Goal: Find contact information: Obtain details needed to contact an individual or organization

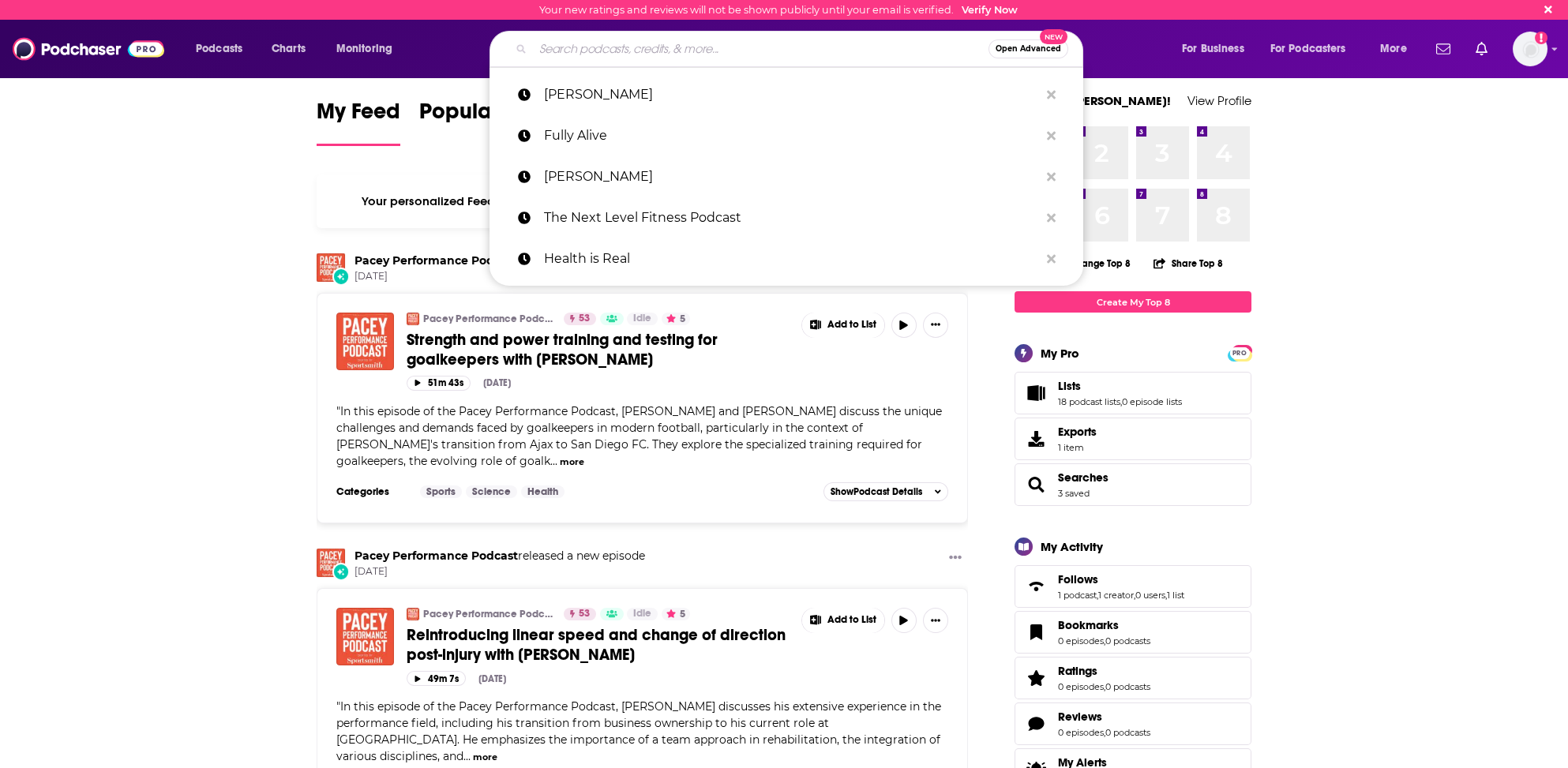
click at [575, 45] on input "Search podcasts, credits, & more..." at bounding box center [761, 49] width 456 height 25
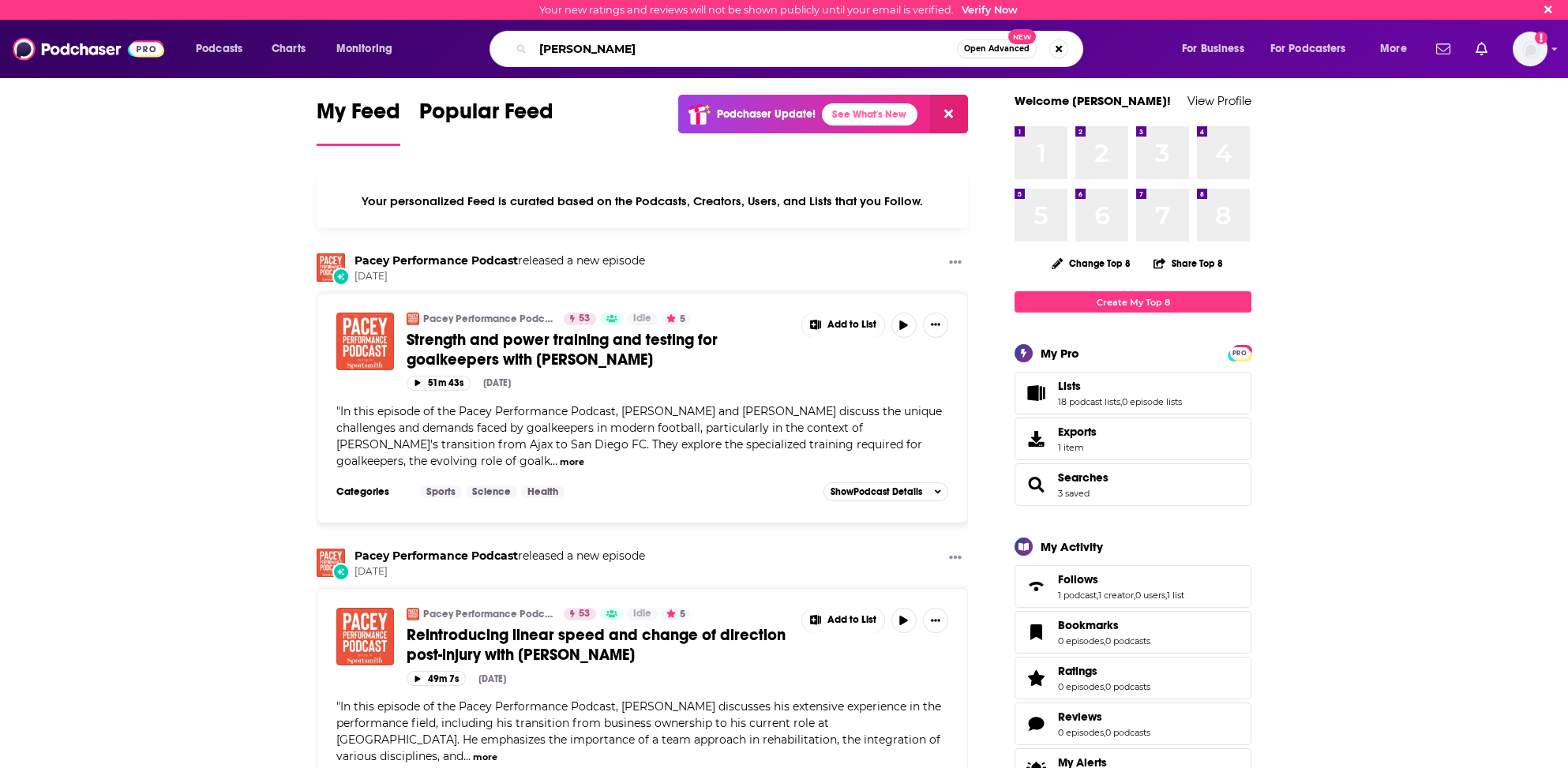
type input "[PERSON_NAME]"
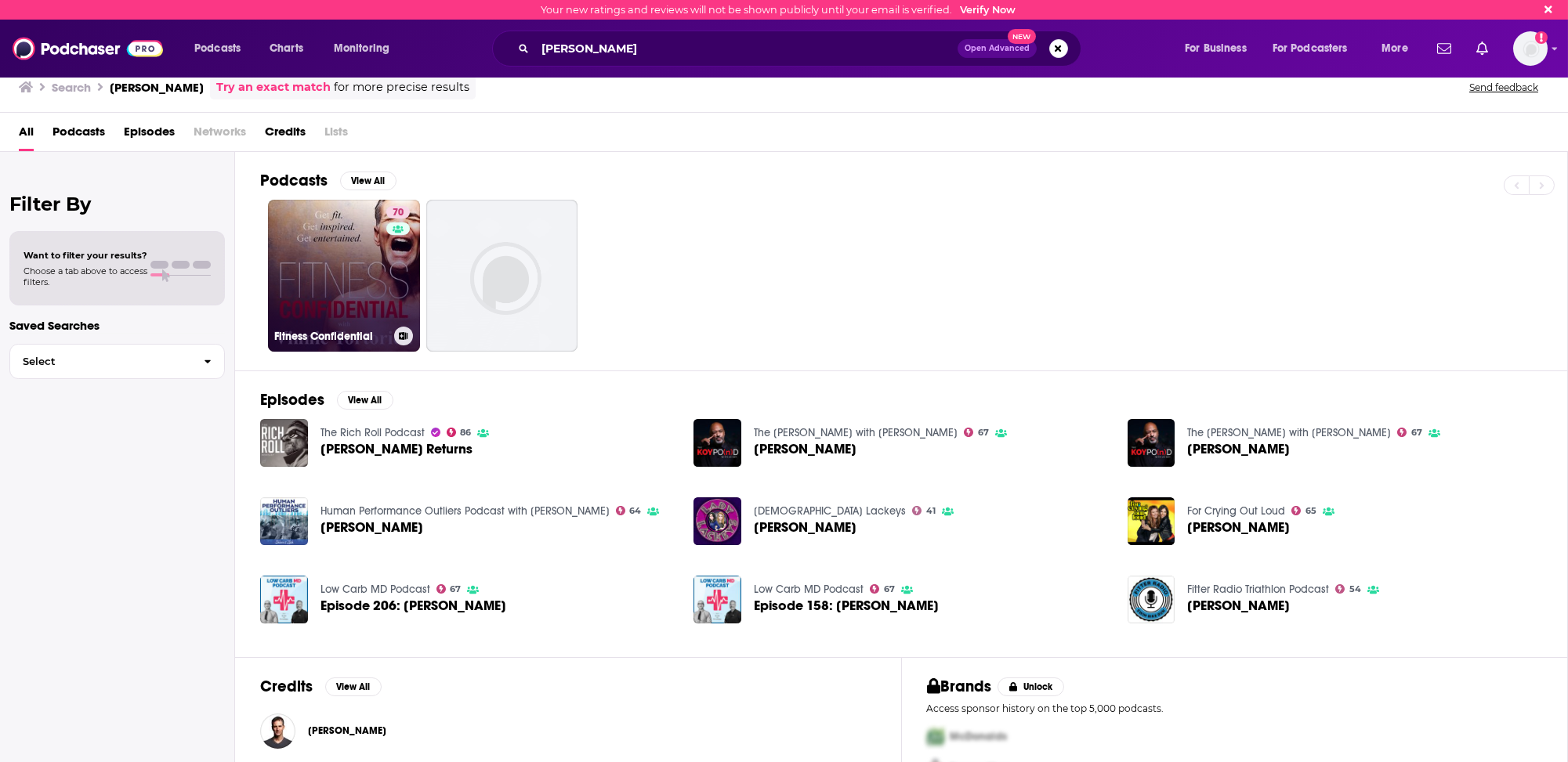
click at [343, 307] on link "70 Fitness Confidential" at bounding box center [344, 275] width 152 height 152
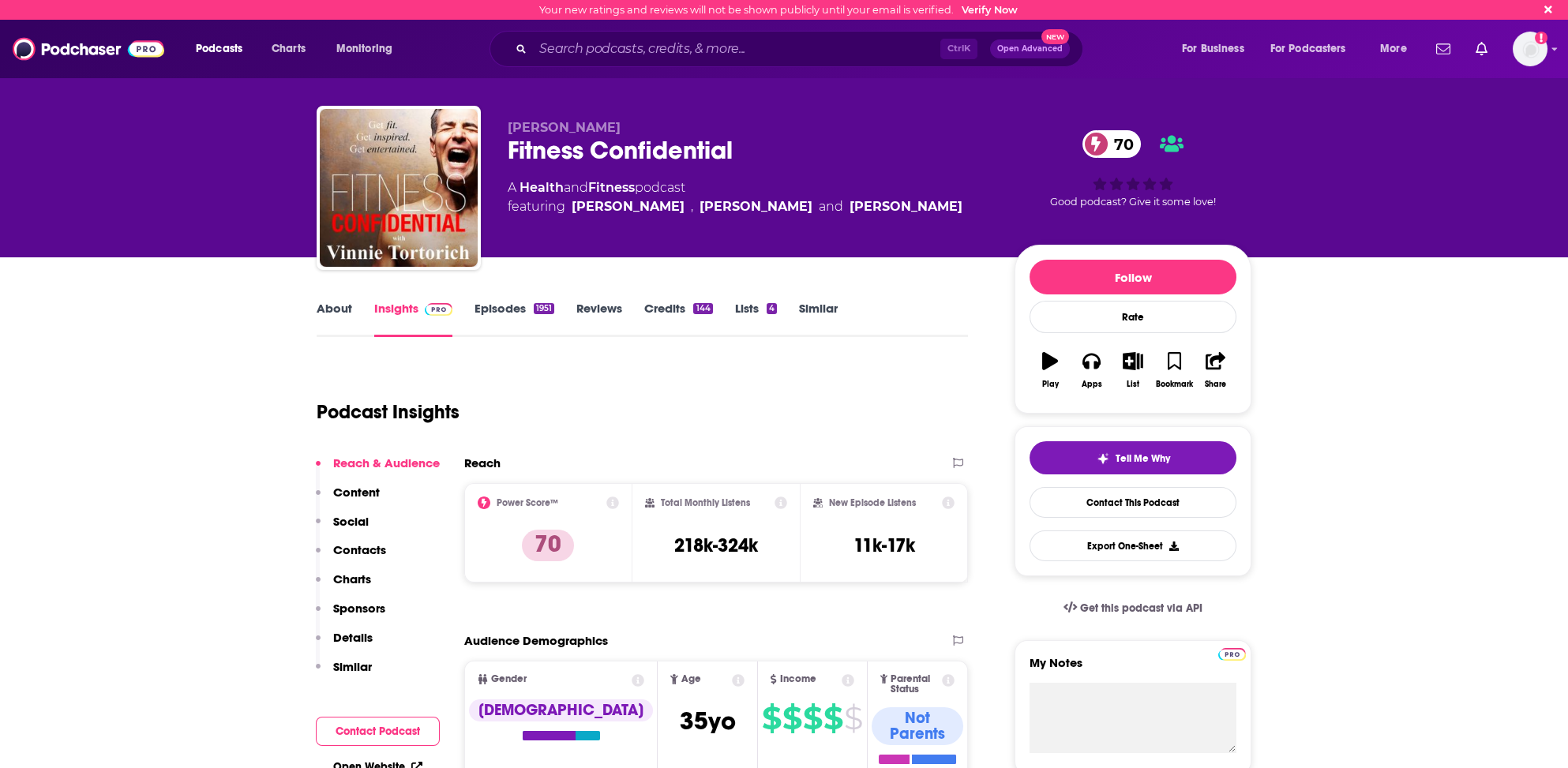
click at [342, 305] on link "About" at bounding box center [334, 319] width 35 height 36
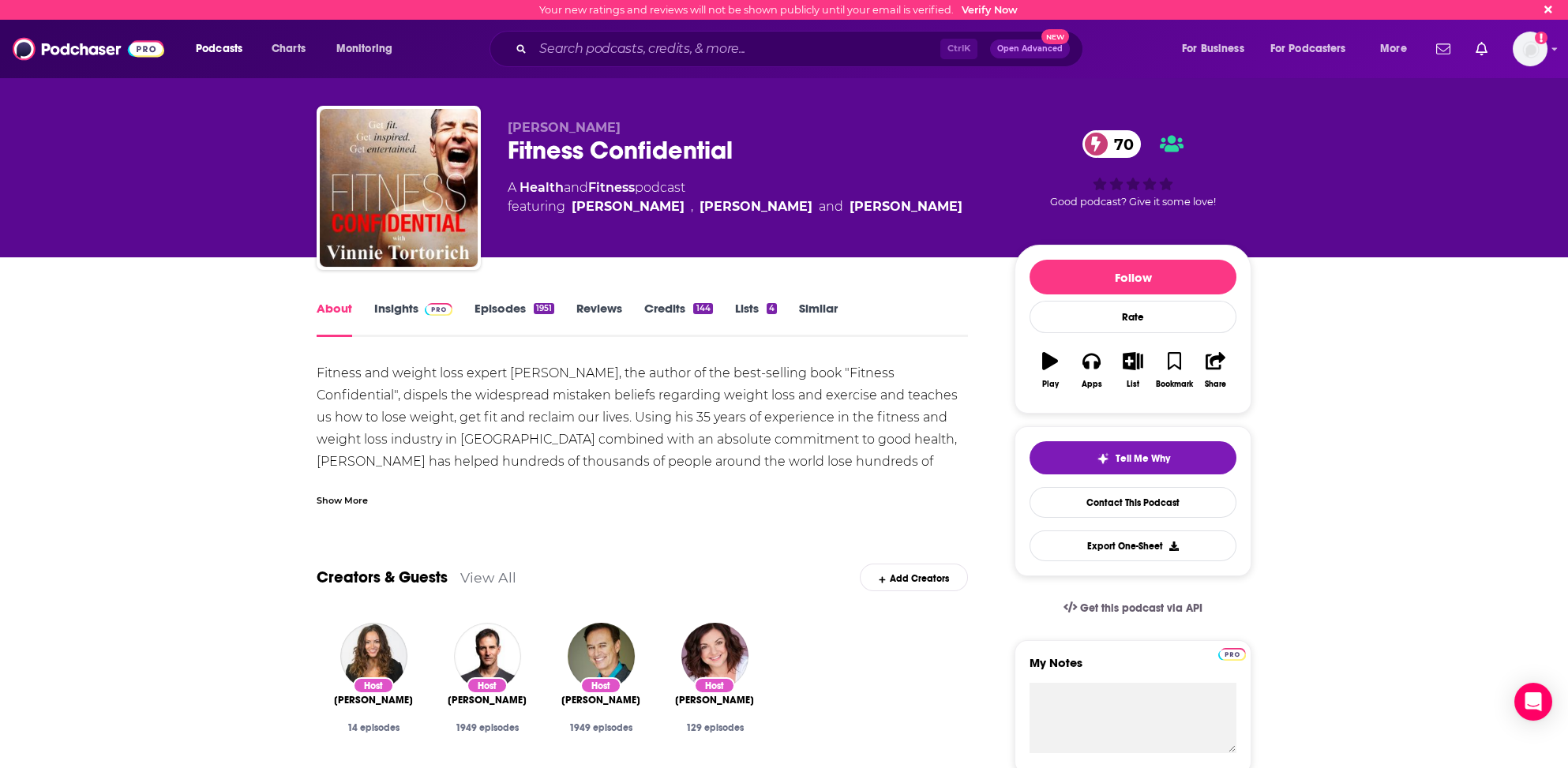
click at [388, 305] on link "Insights" at bounding box center [413, 319] width 78 height 36
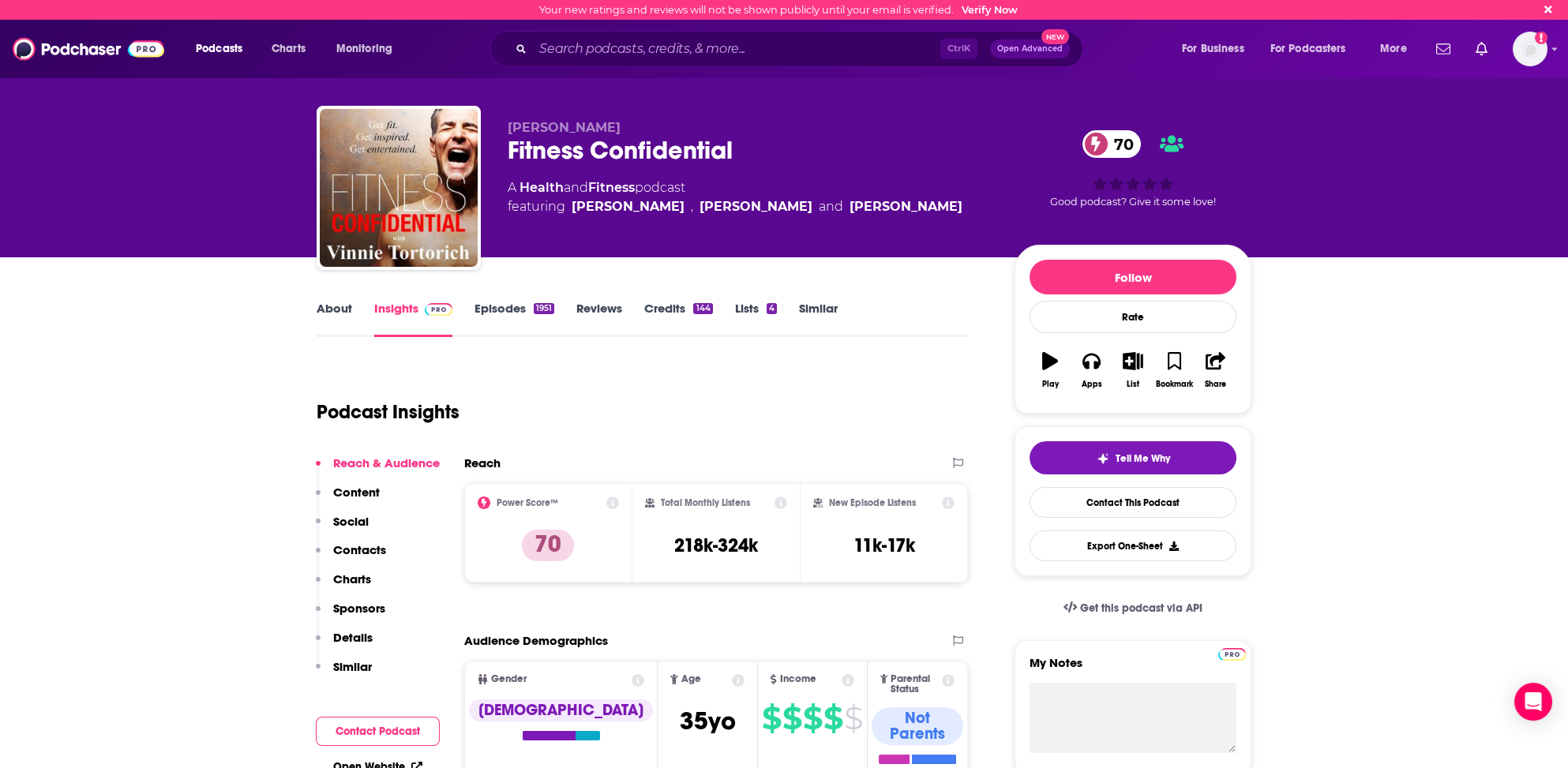
click at [356, 546] on p "Contacts" at bounding box center [359, 550] width 53 height 15
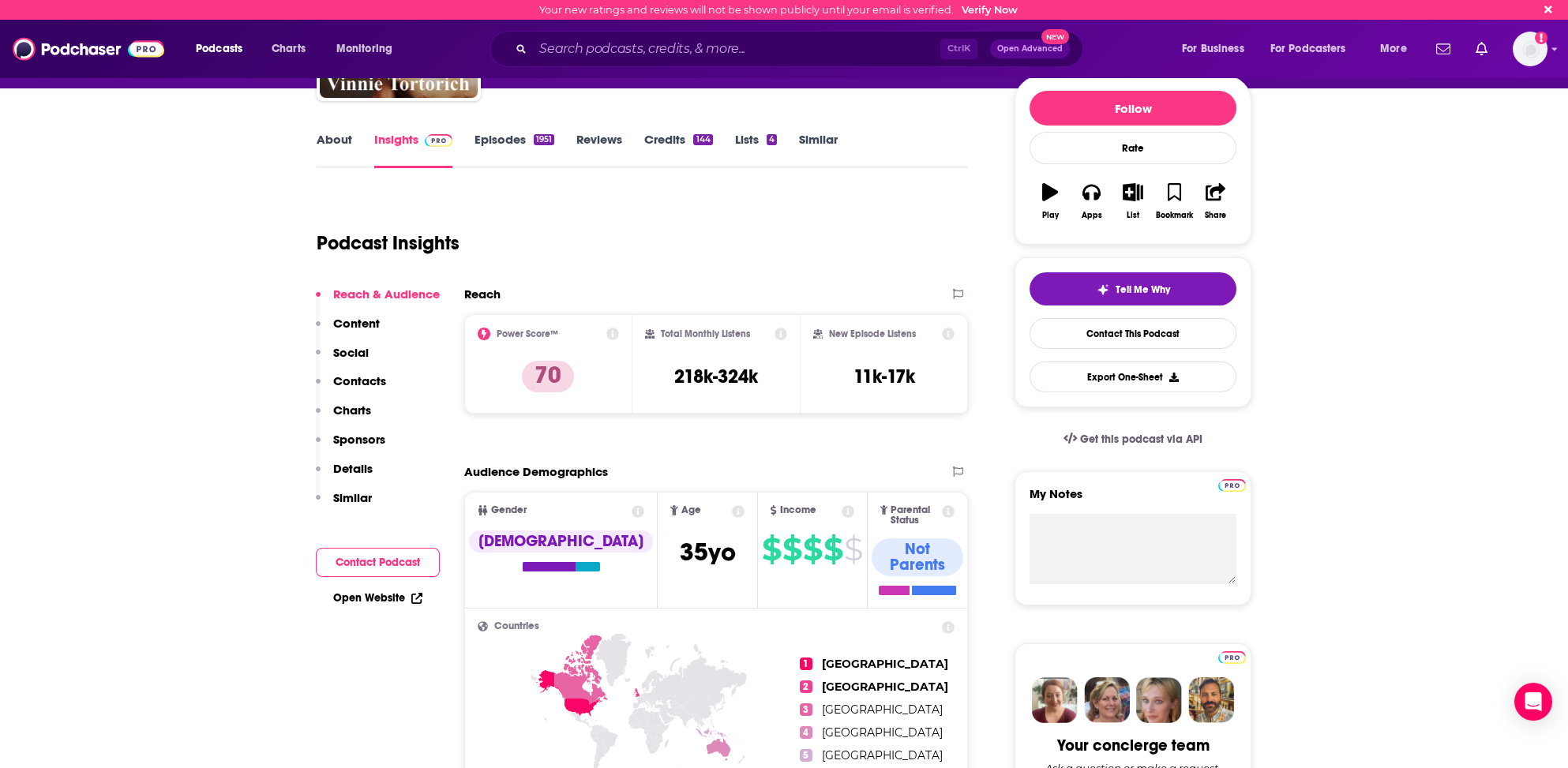
scroll to position [161, 0]
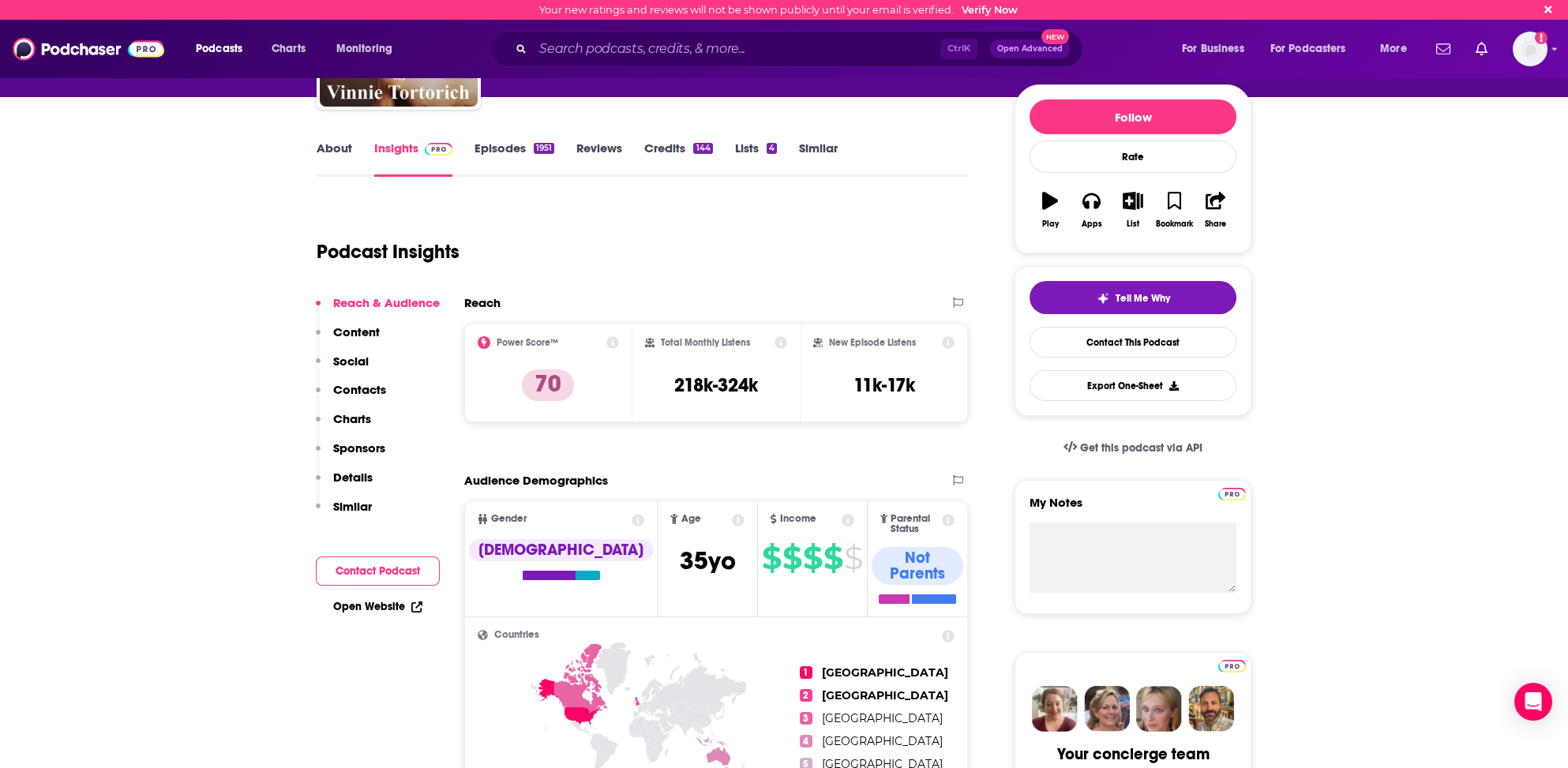
click at [504, 148] on link "Episodes 1951" at bounding box center [514, 158] width 80 height 36
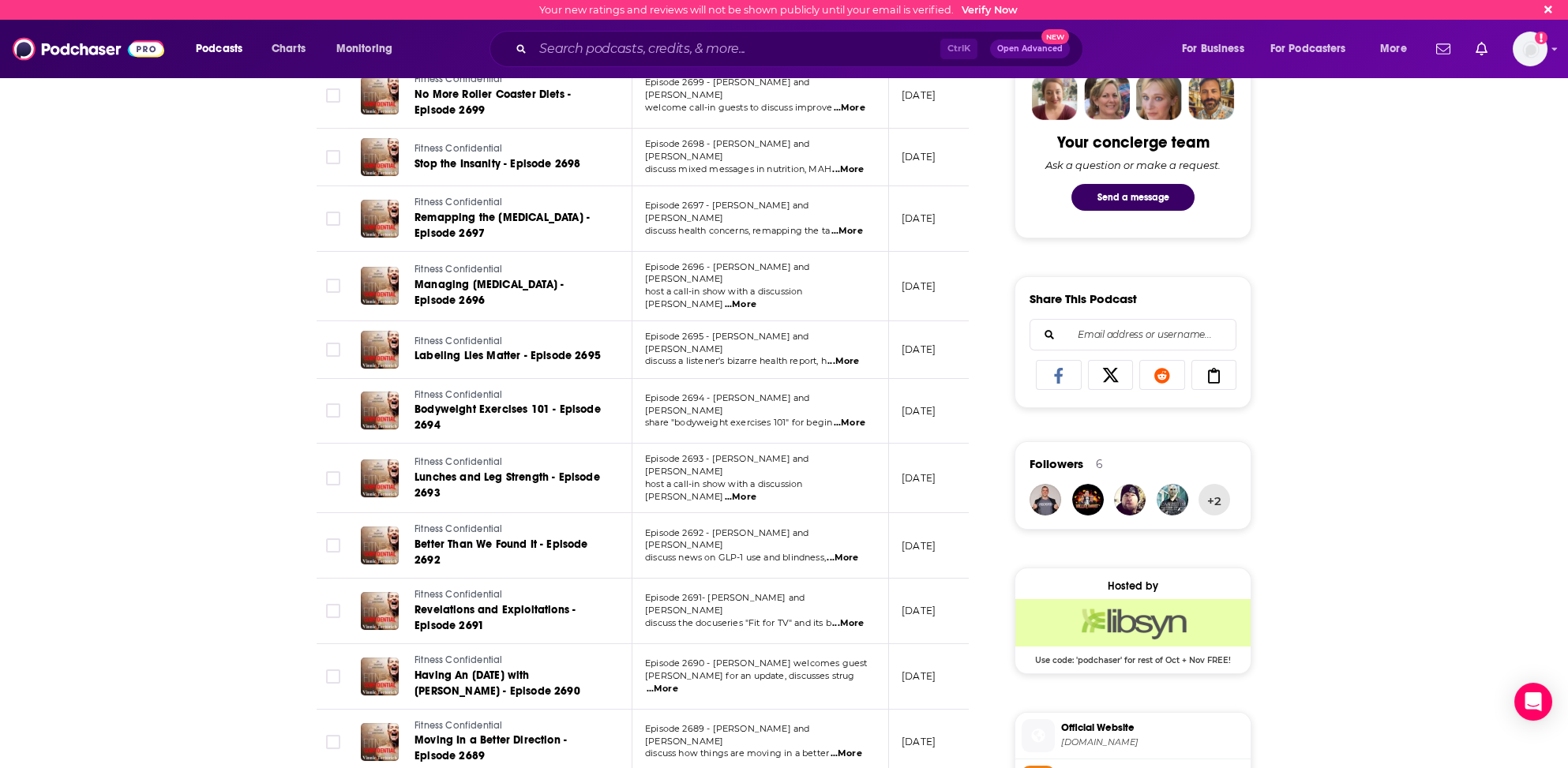
scroll to position [790, 0]
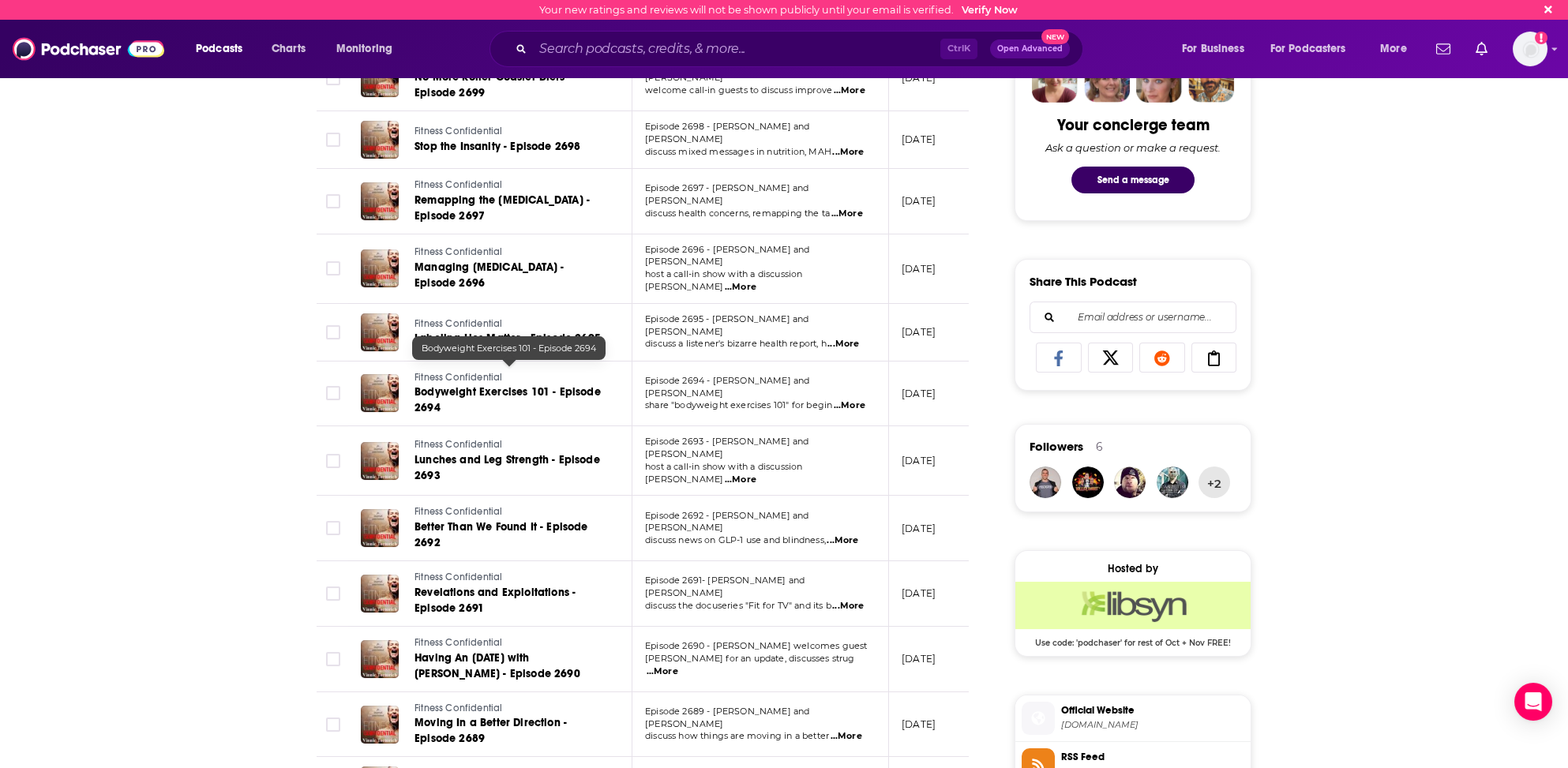
click at [527, 385] on span "Bodyweight Exercises 101 - Episode 2694" at bounding box center [508, 400] width 187 height 29
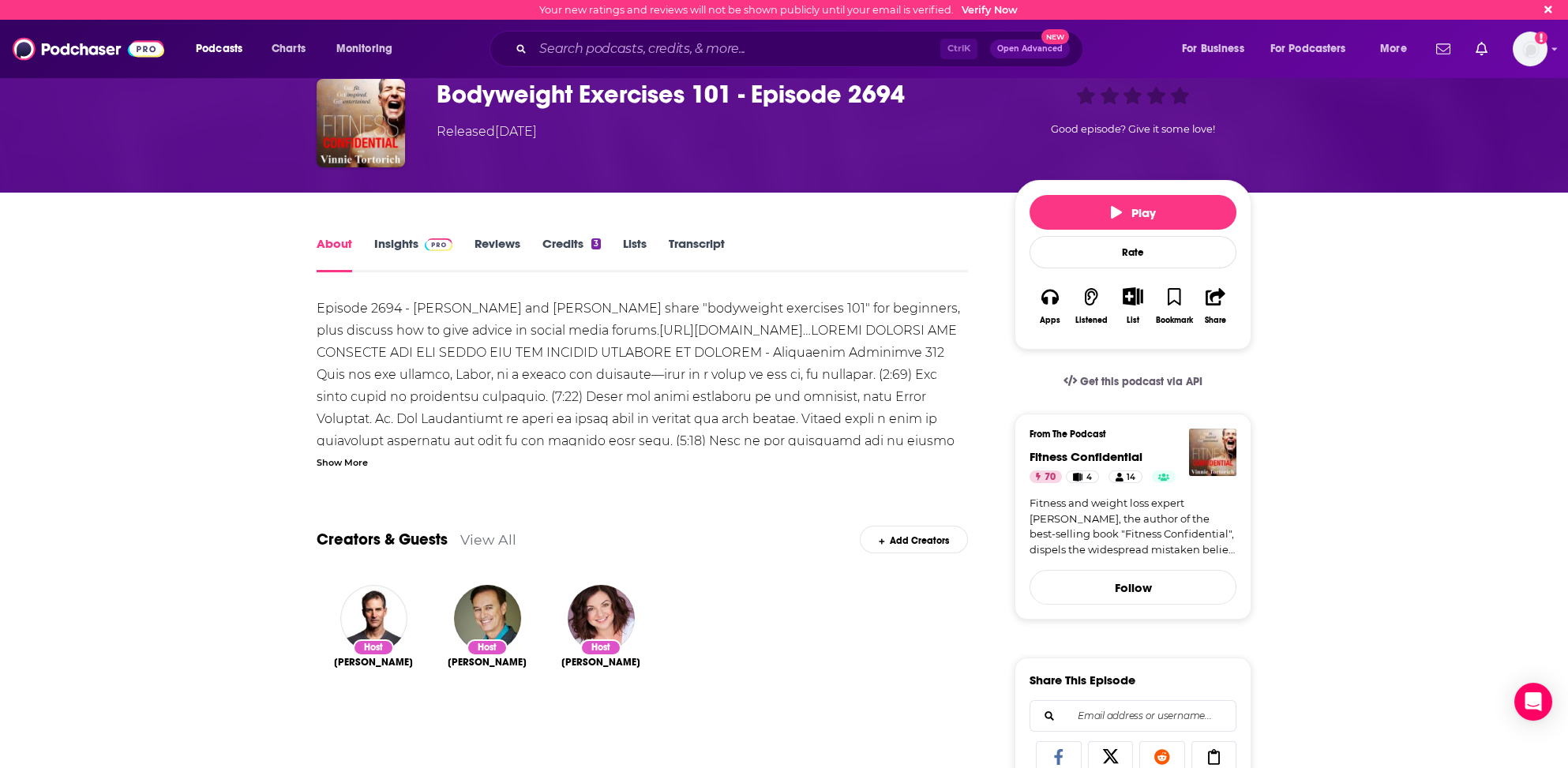
scroll to position [79, 0]
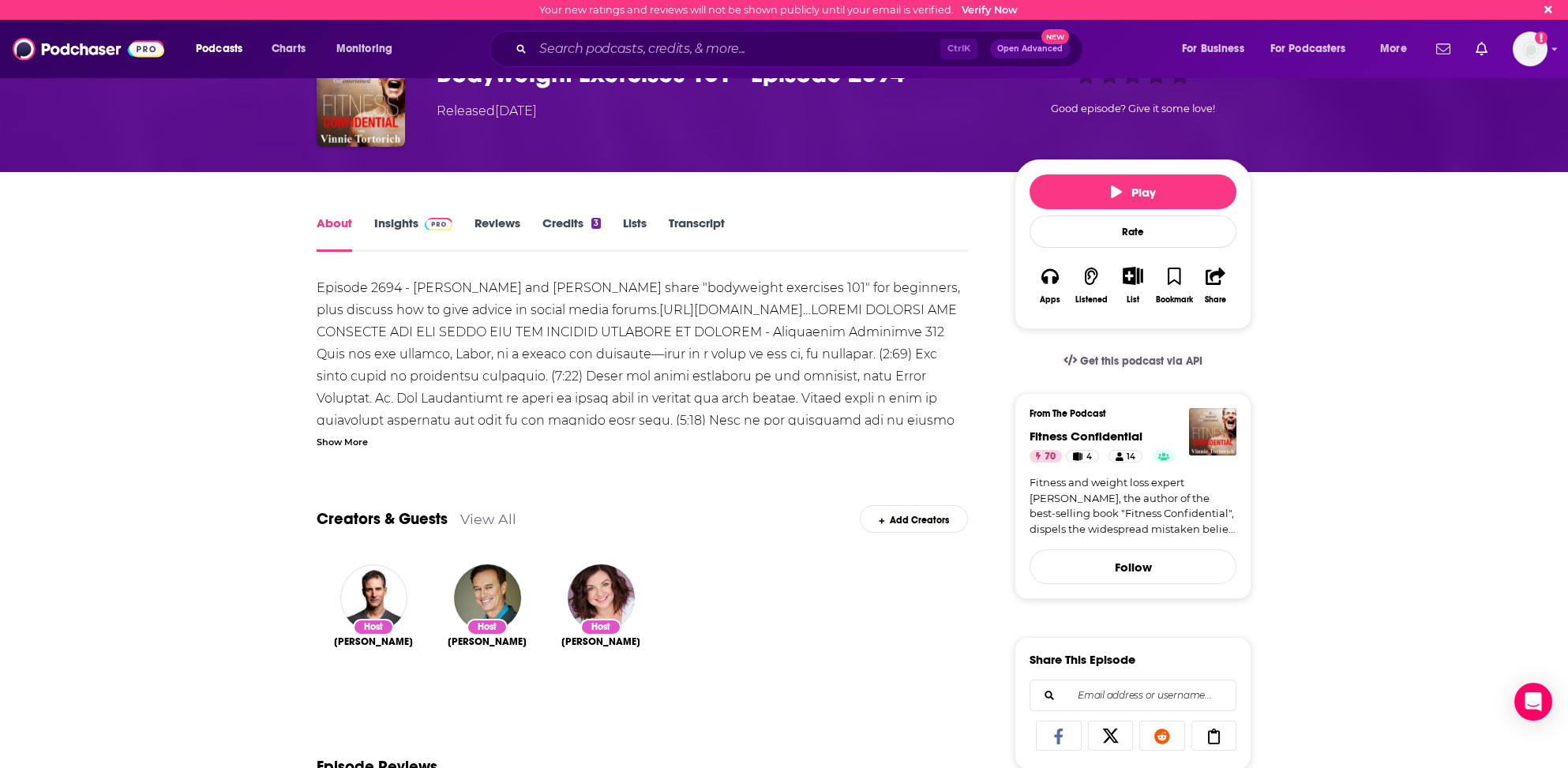
click at [329, 440] on div "Show More" at bounding box center [342, 441] width 51 height 15
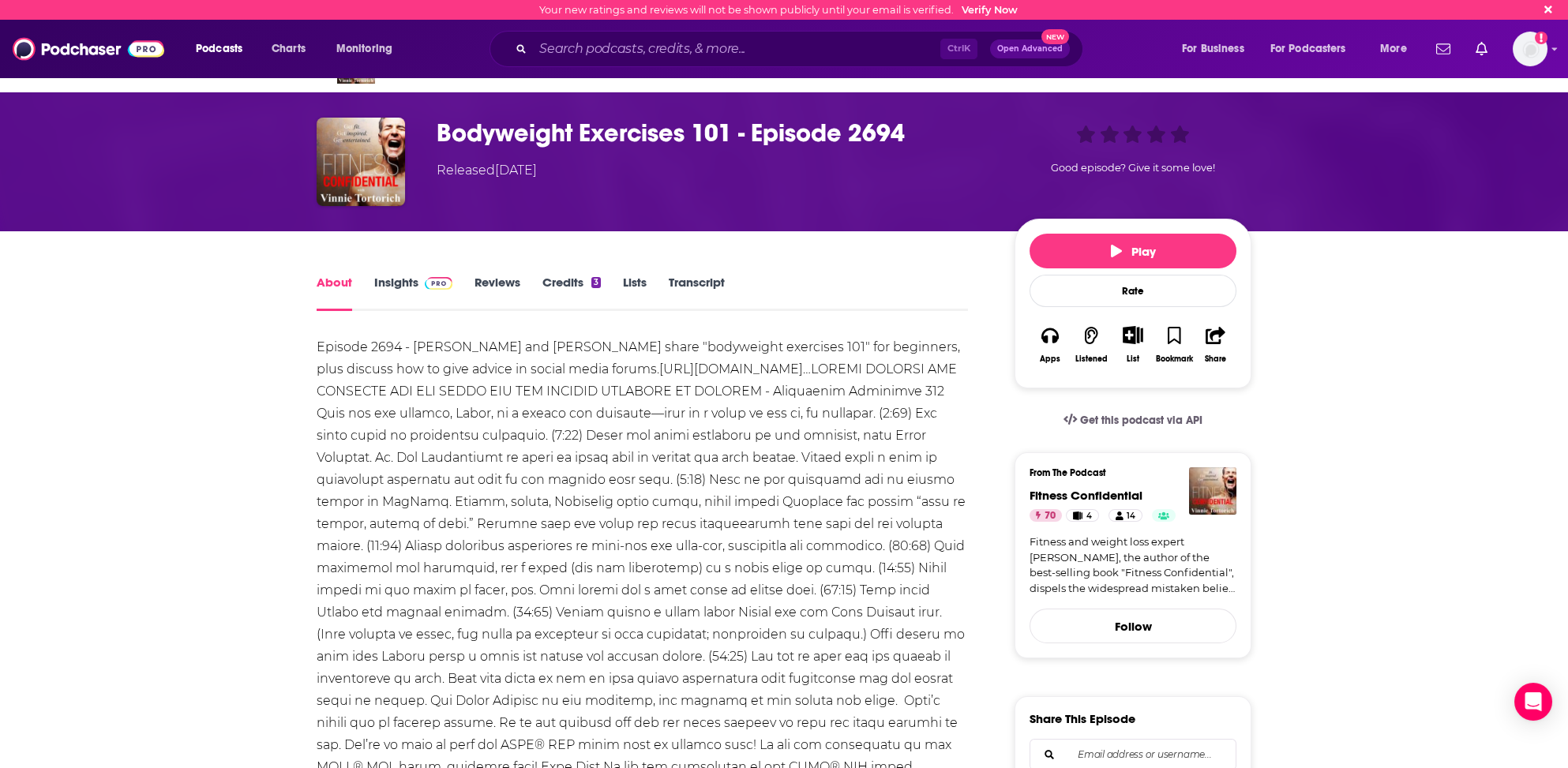
scroll to position [0, 0]
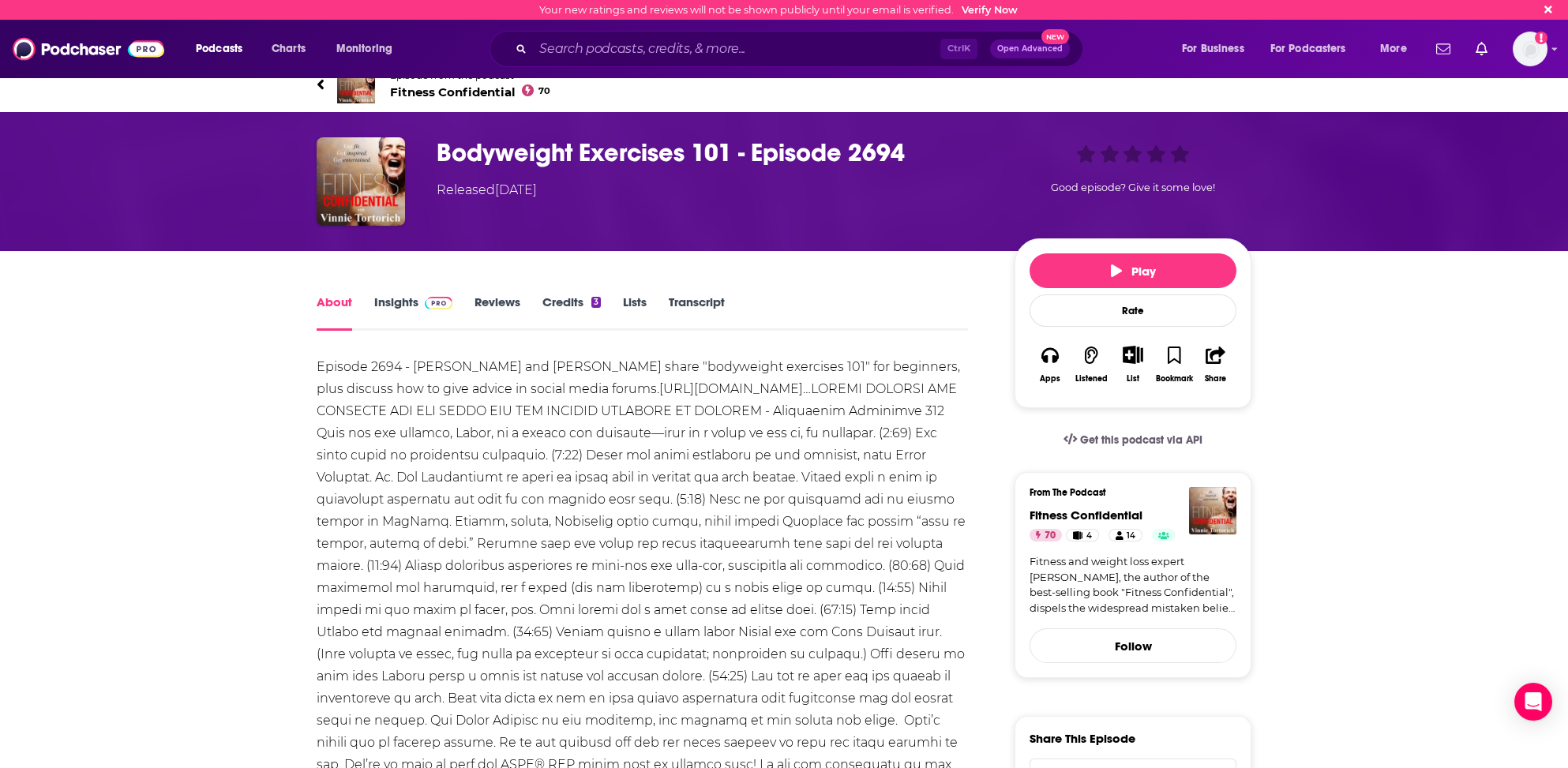
click at [400, 90] on span "Fitness Confidential 70" at bounding box center [470, 92] width 161 height 15
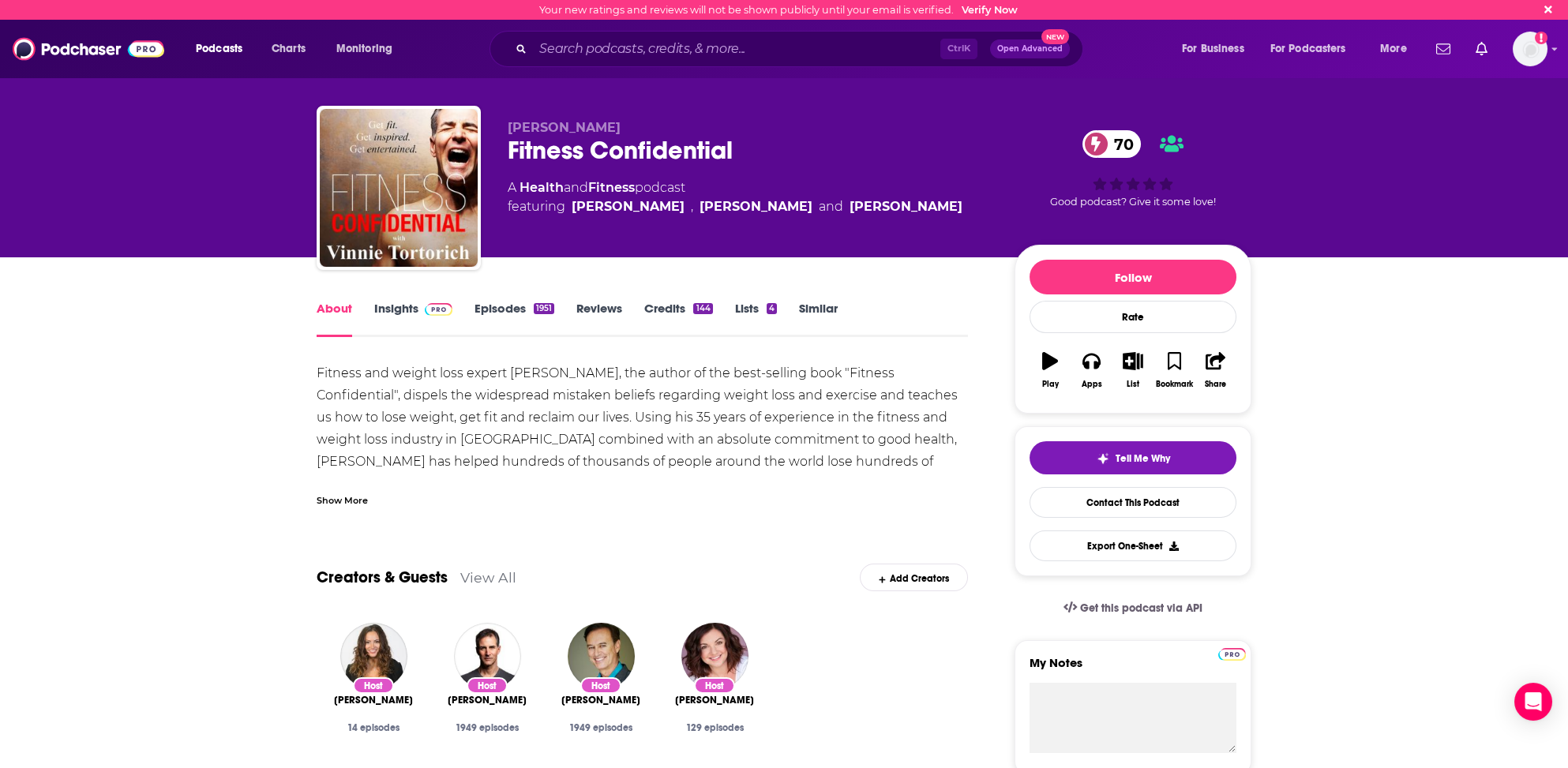
click at [388, 303] on link "Insights" at bounding box center [413, 319] width 78 height 36
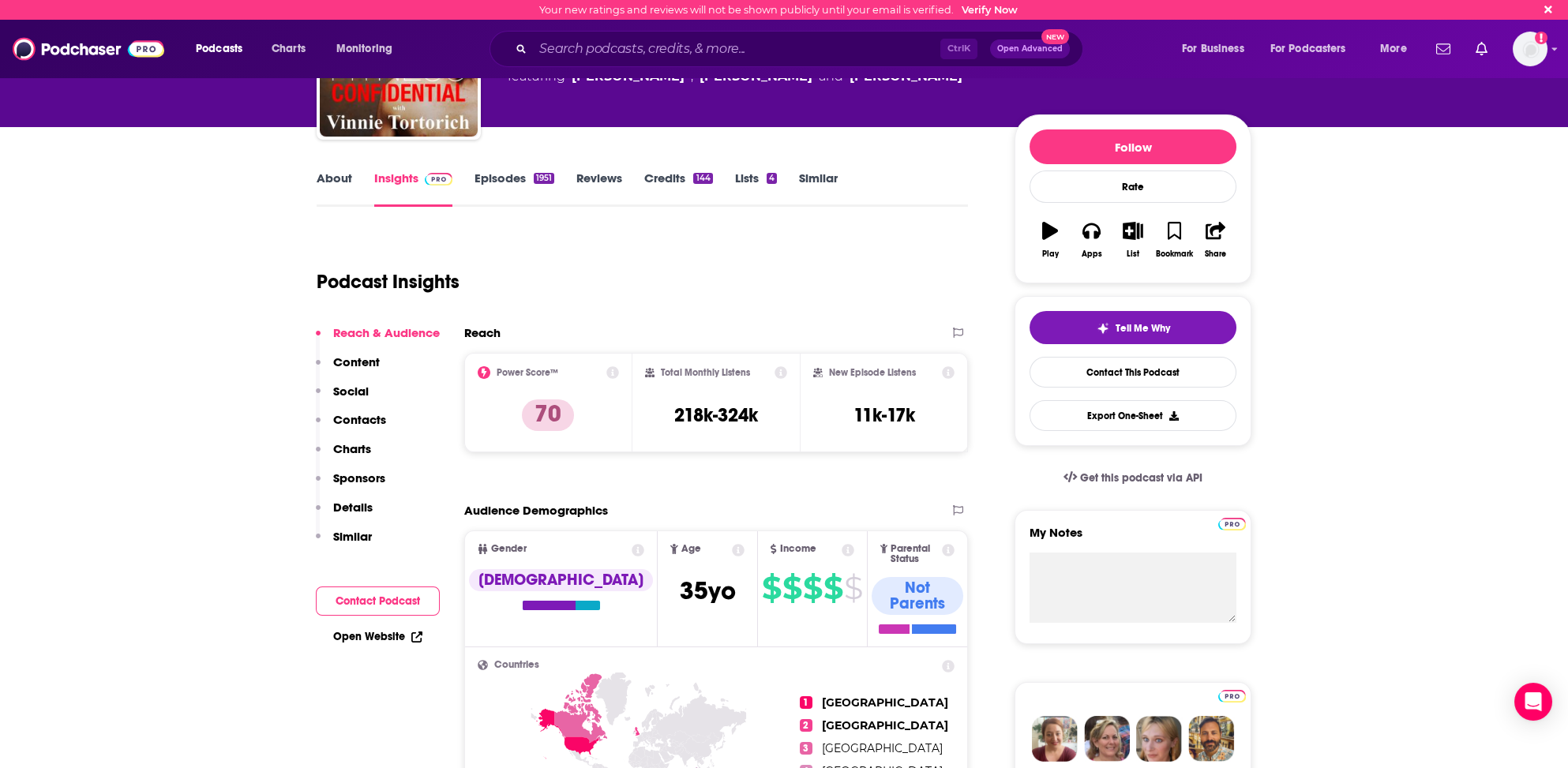
scroll to position [158, 0]
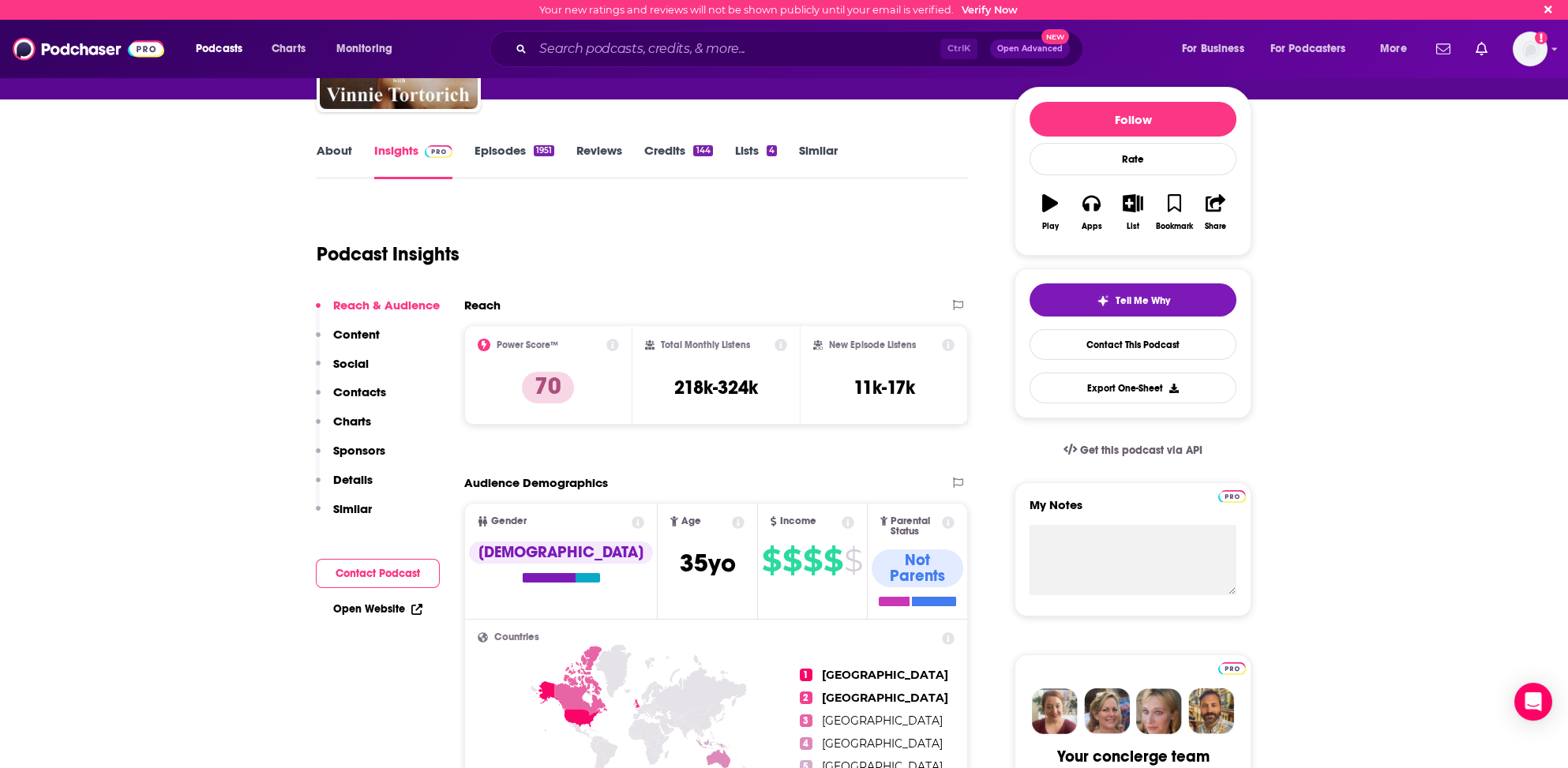
click at [357, 390] on p "Contacts" at bounding box center [359, 392] width 53 height 15
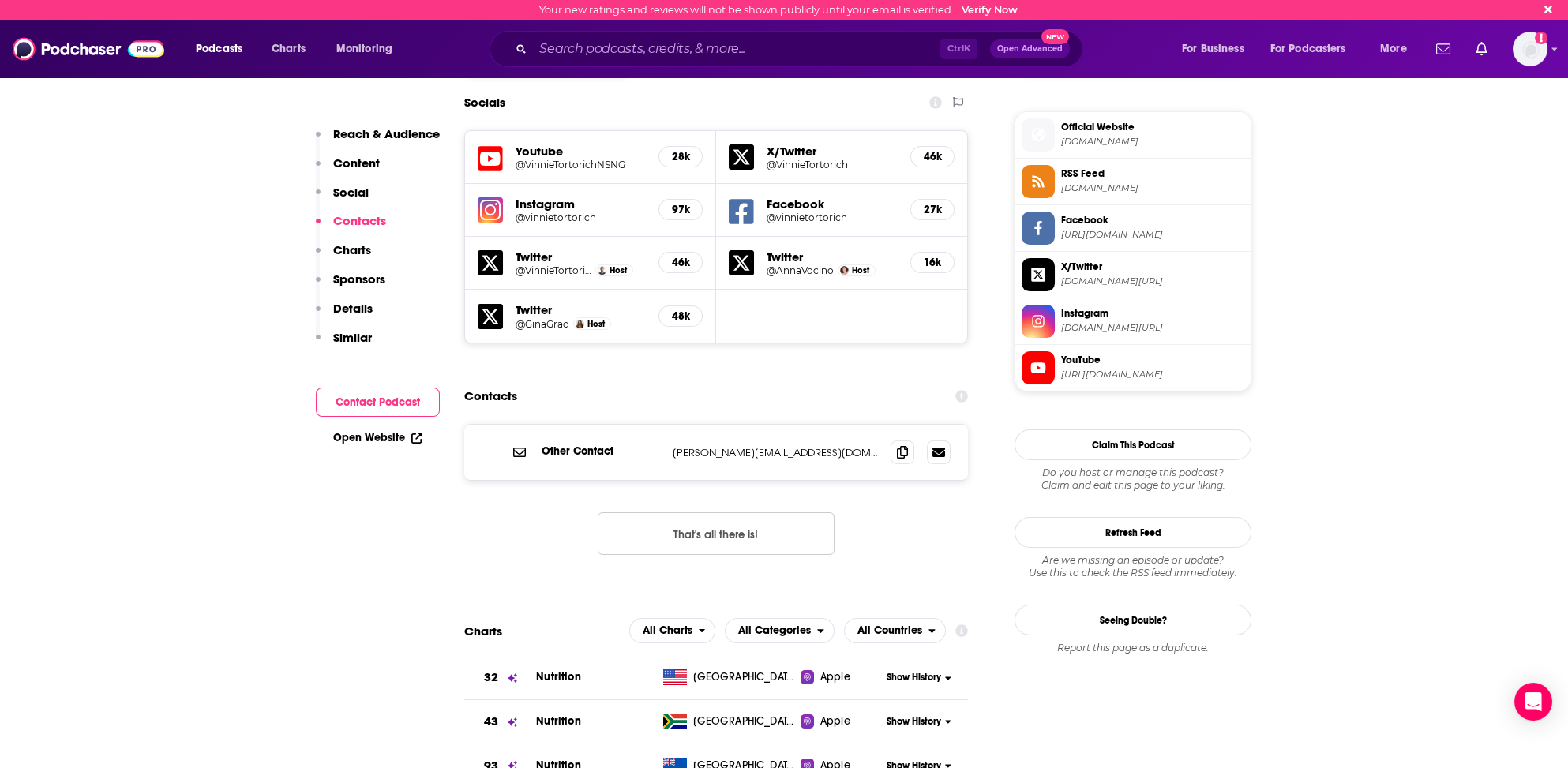
scroll to position [1345, 0]
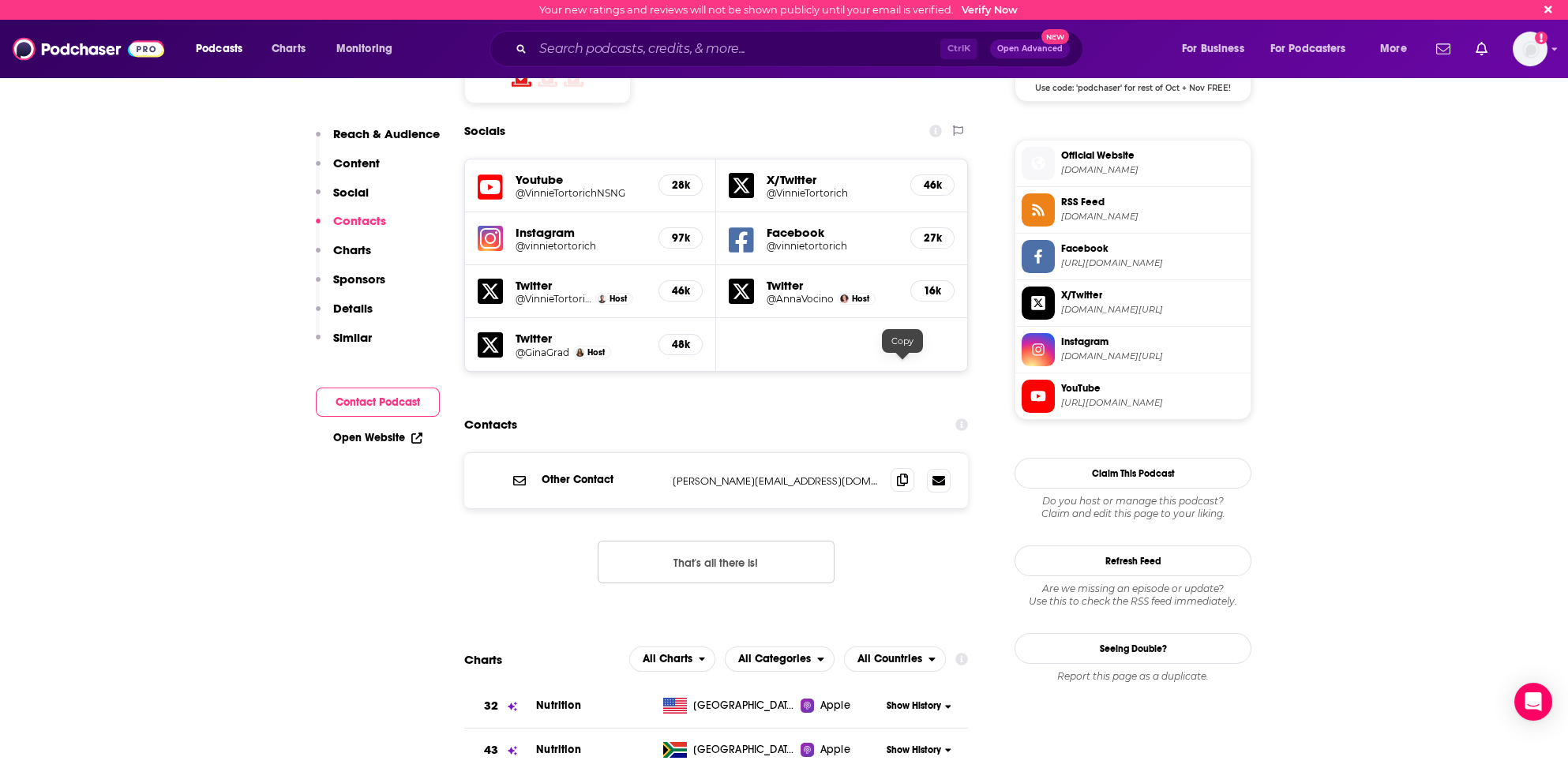
click at [902, 474] on icon at bounding box center [902, 479] width 11 height 13
